Goal: Task Accomplishment & Management: Complete application form

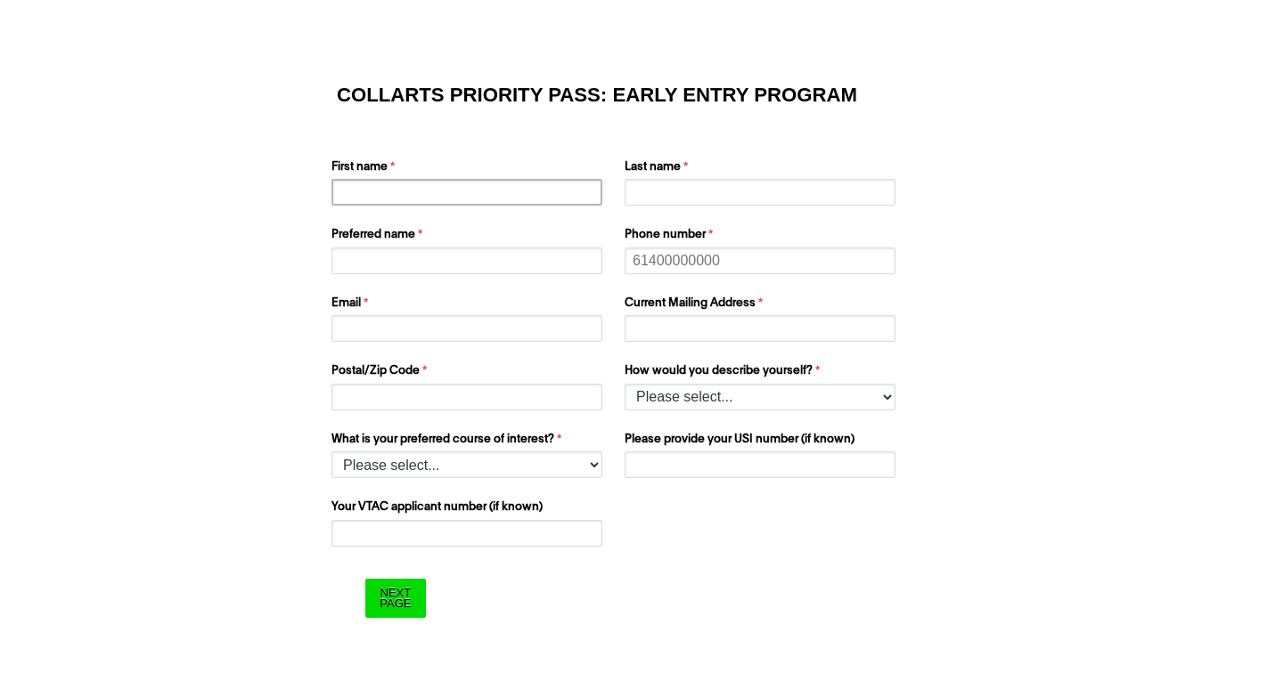
click at [453, 181] on input "First name" at bounding box center [466, 192] width 271 height 27
type input "Eve"
click at [649, 188] on input "Last name" at bounding box center [759, 192] width 271 height 27
click at [649, 188] on input "C" at bounding box center [759, 192] width 271 height 27
type input "Crescenzio"
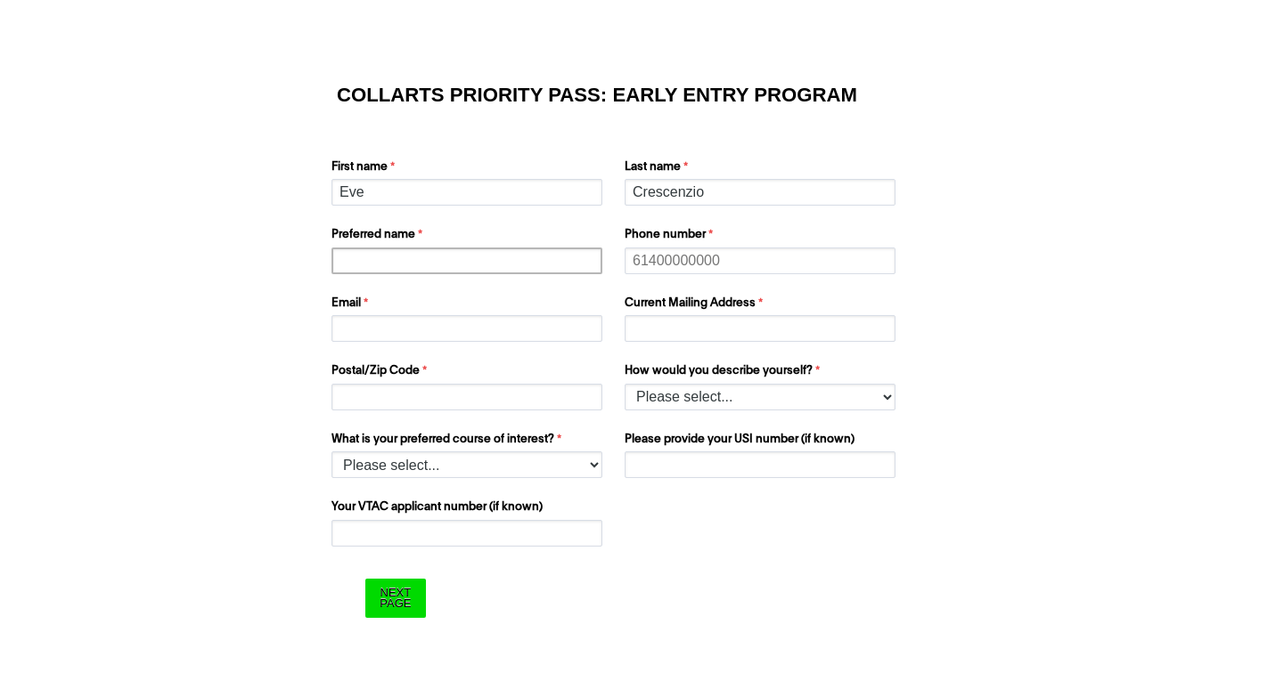
click at [579, 259] on input "Preferred name" at bounding box center [466, 261] width 271 height 27
type input "Eve"
click at [709, 265] on input "Phone number" at bounding box center [759, 261] width 271 height 27
type input "0493083269"
click at [553, 334] on input "Email" at bounding box center [466, 328] width 271 height 27
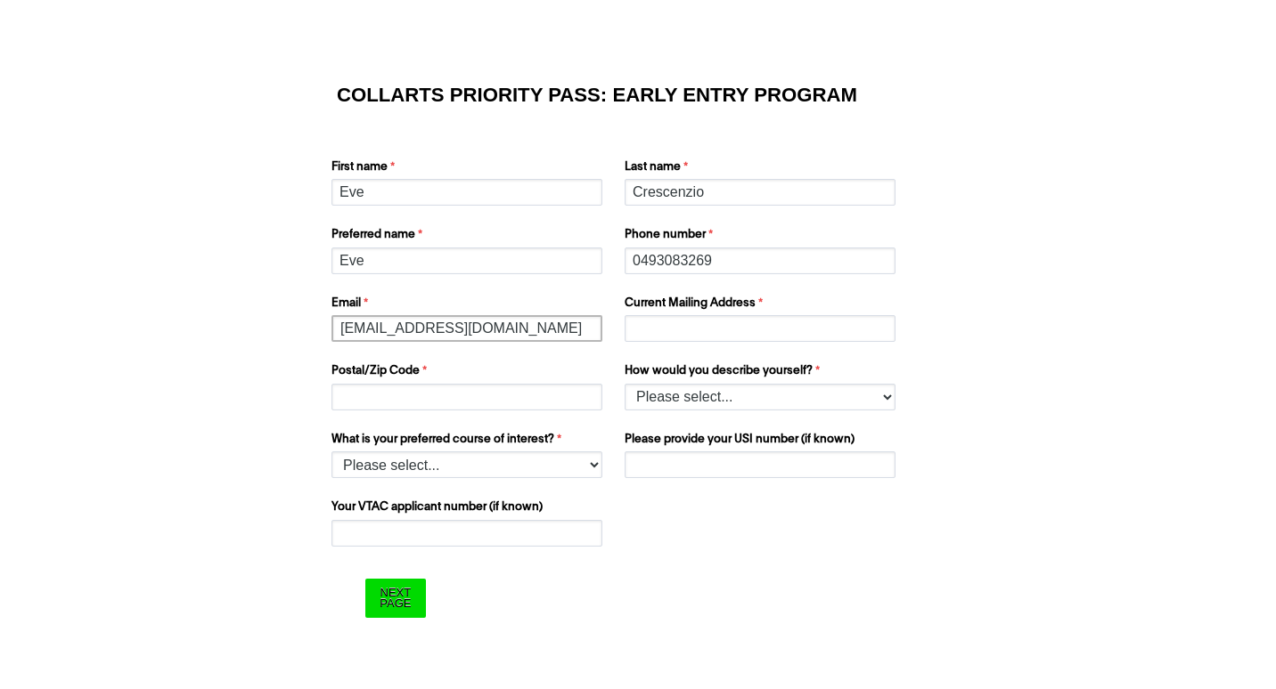
type input "[EMAIL_ADDRESS][DOMAIN_NAME]"
click at [507, 387] on input "Postal/Zip Code" at bounding box center [466, 397] width 271 height 27
type input "3820"
click at [671, 336] on input "Current Mailing Address" at bounding box center [759, 328] width 271 height 27
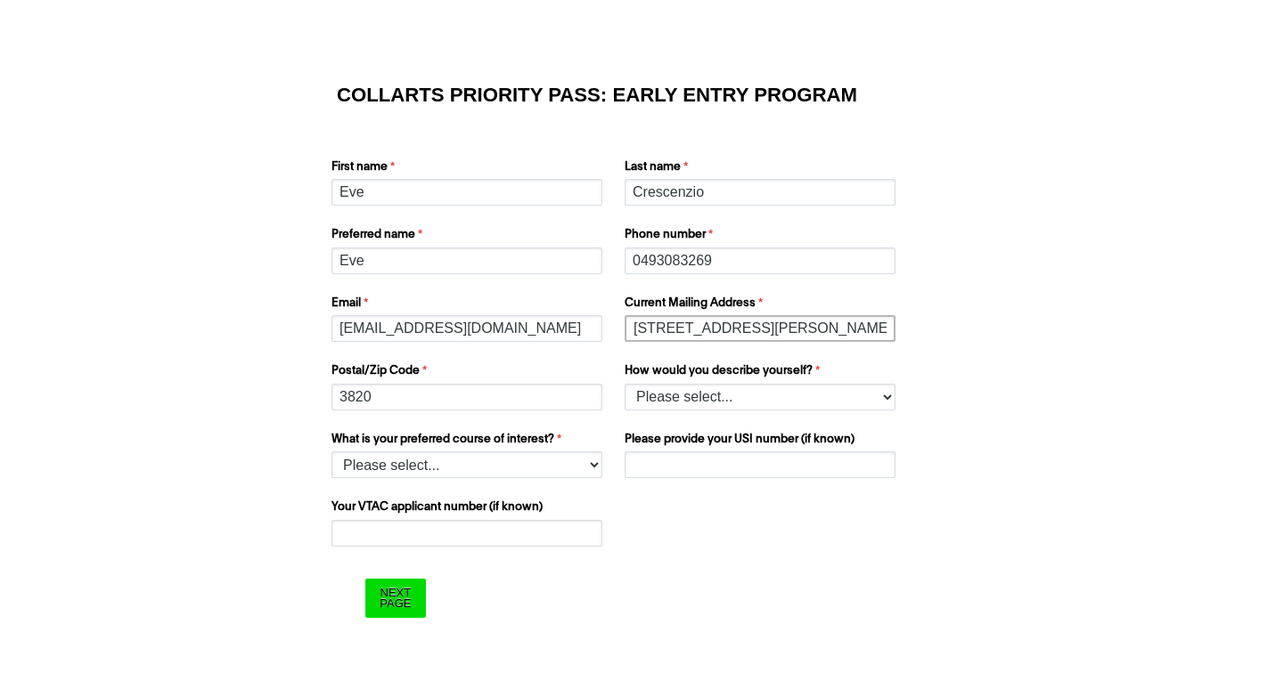
type input "[STREET_ADDRESS][PERSON_NAME]"
click at [519, 460] on select "Please select... 2D Animation Acting Audio Engineering Comedy Digital & Social …" at bounding box center [466, 465] width 271 height 27
select select "tfa_1218"
click at [331, 452] on select "Please select... 2D Animation Acting Audio Engineering Comedy Digital & Social …" at bounding box center [466, 465] width 271 height 27
click at [630, 469] on input "Please provide your USI number (if known)" at bounding box center [759, 465] width 271 height 27
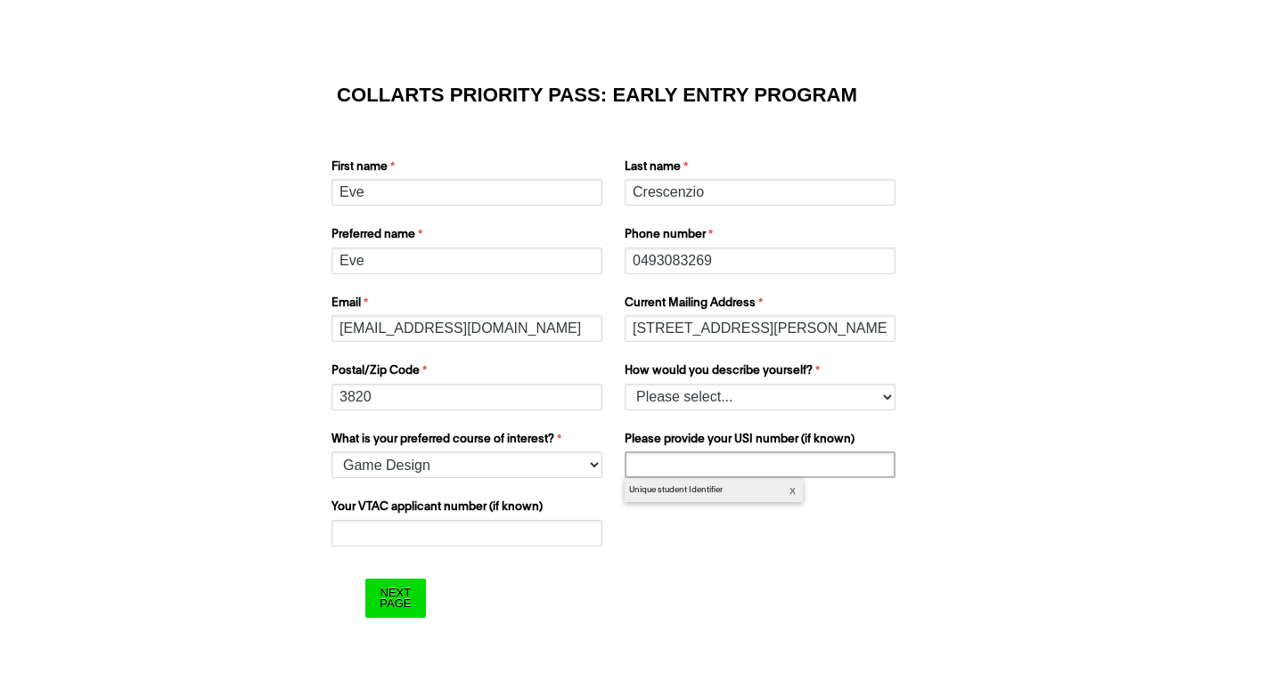
paste input "ES6AZMMQWS."
click at [675, 555] on form "COLLARTS PRIORITY PASS: EARLY ENTRY PROGRAM First name [PERSON_NAME] Last name …" at bounding box center [637, 352] width 713 height 608
click at [762, 472] on input "ES6AZMMQWS." at bounding box center [759, 465] width 271 height 27
type input "ES6AZMMQWS"
click at [653, 569] on form "COLLARTS PRIORITY PASS: EARLY ENTRY PROGRAM First name [PERSON_NAME] Last name …" at bounding box center [637, 352] width 713 height 608
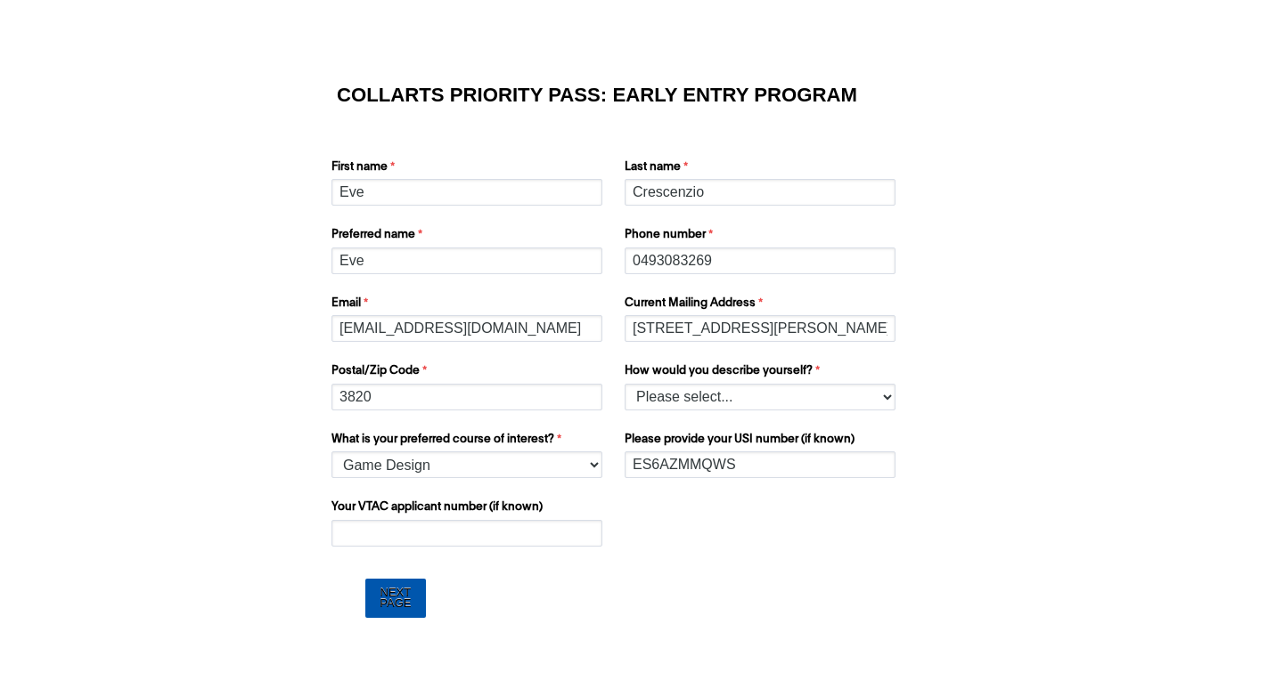
click at [409, 590] on input "Next Page" at bounding box center [395, 598] width 60 height 38
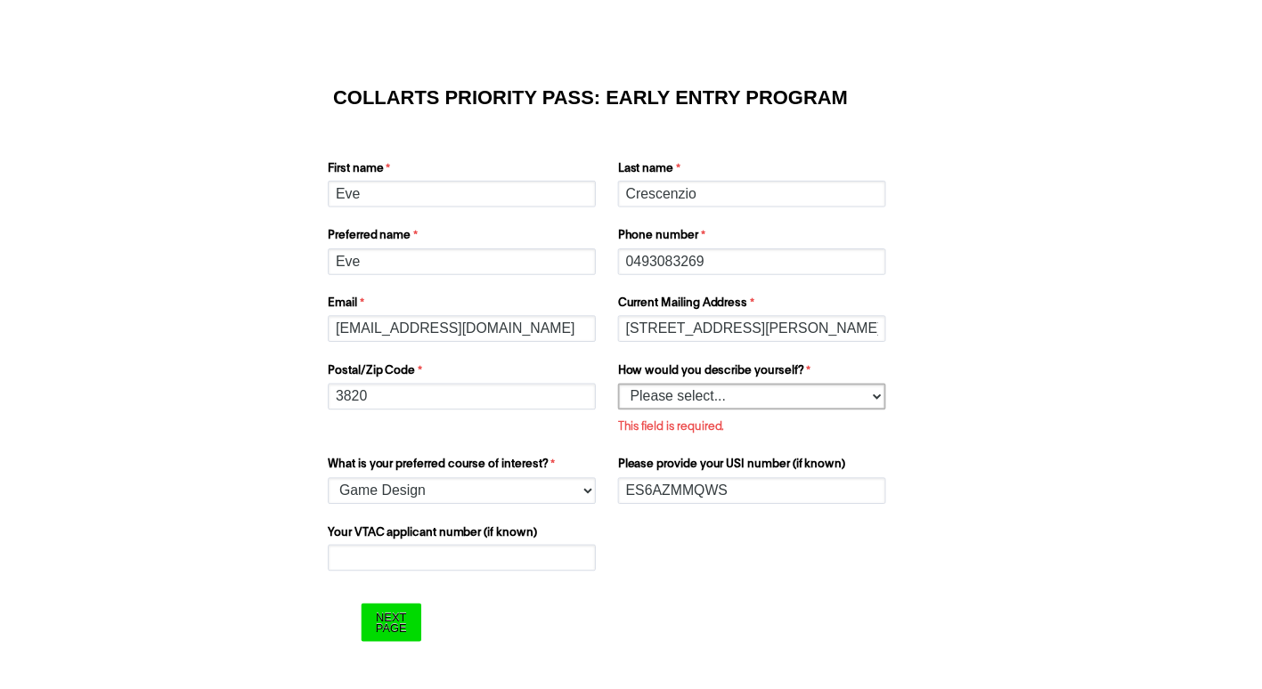
scroll to position [2, 0]
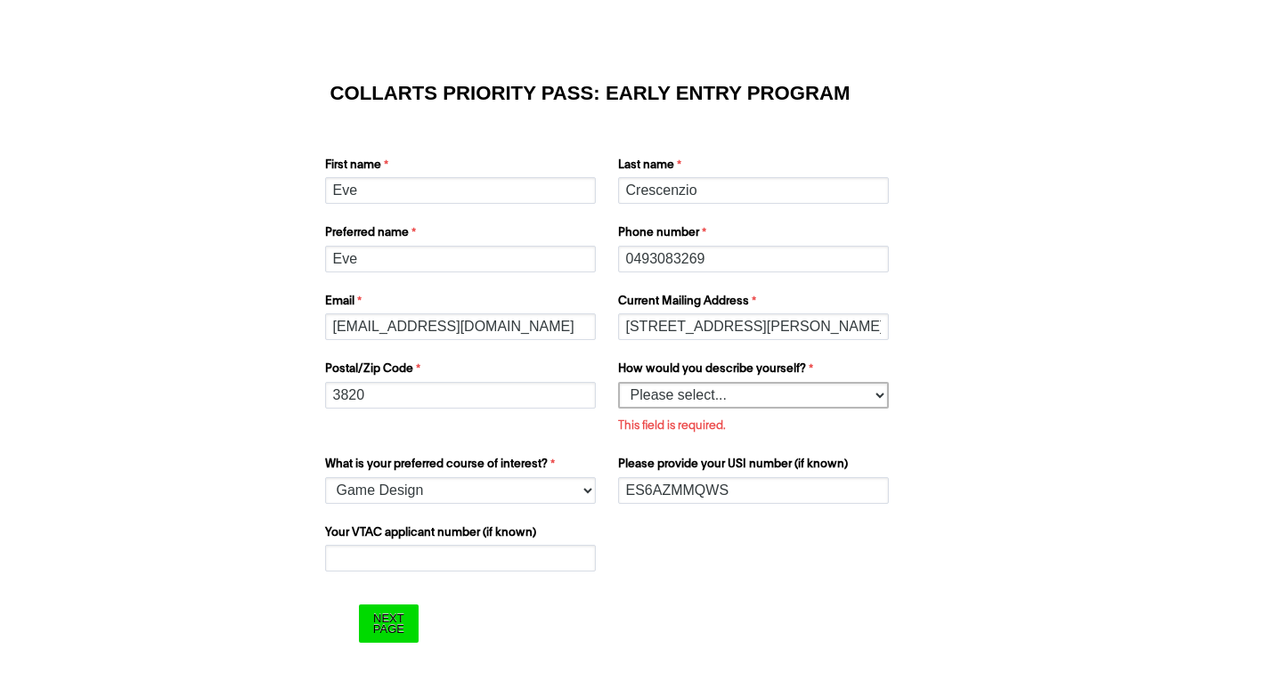
click at [649, 394] on select "Please select... I’m currently in Year 12 I've completed Year 12 and took a gap…" at bounding box center [753, 395] width 271 height 27
select select "tfa_158"
click at [618, 382] on select "Please select... I’m currently in Year 12 I've completed Year 12 and took a gap…" at bounding box center [753, 395] width 271 height 27
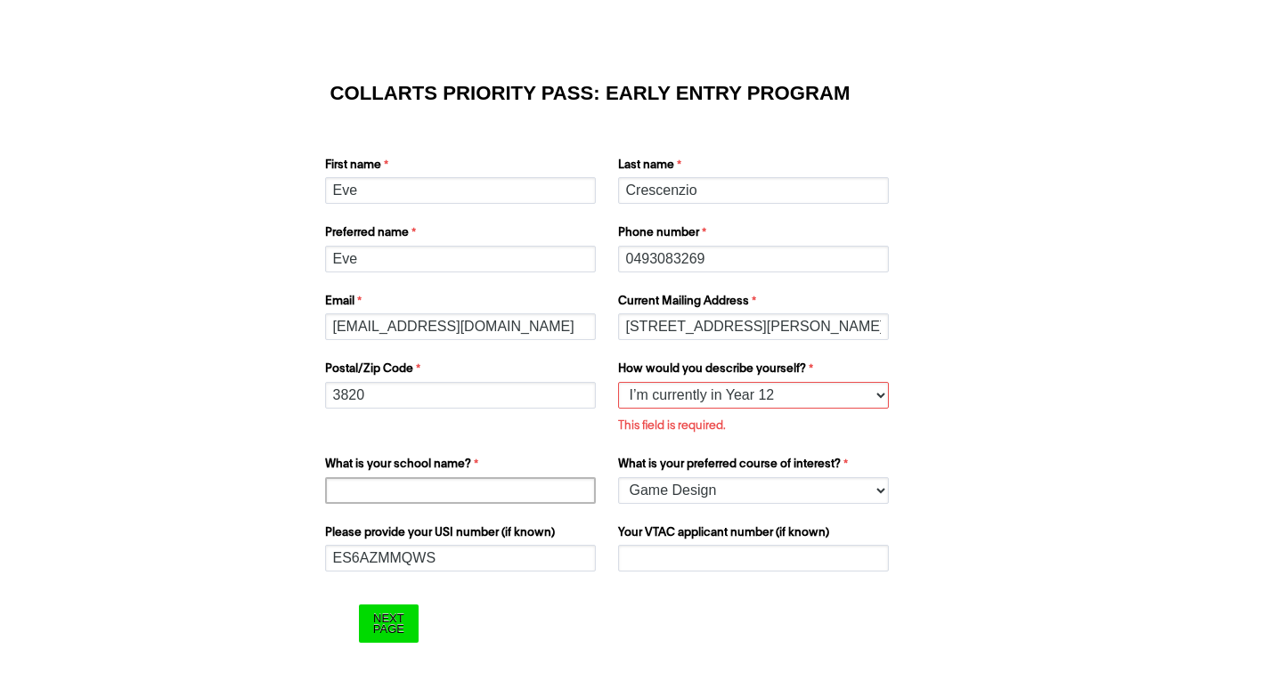
click at [501, 492] on input "What is your school name?" at bounding box center [460, 490] width 271 height 27
type input "[GEOGRAPHIC_DATA]"
click at [397, 618] on input "Next Page" at bounding box center [389, 624] width 60 height 38
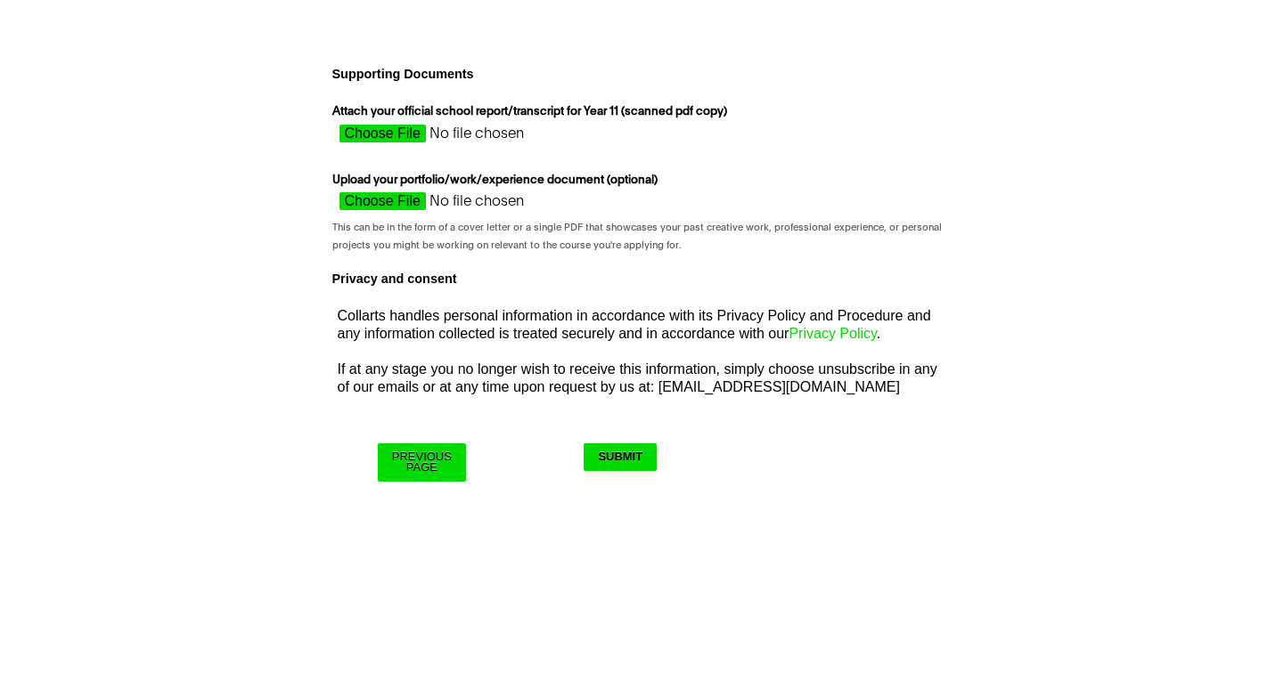
scroll to position [0, 0]
click at [634, 463] on input "Submit" at bounding box center [619, 458] width 73 height 28
